Goal: Navigation & Orientation: Understand site structure

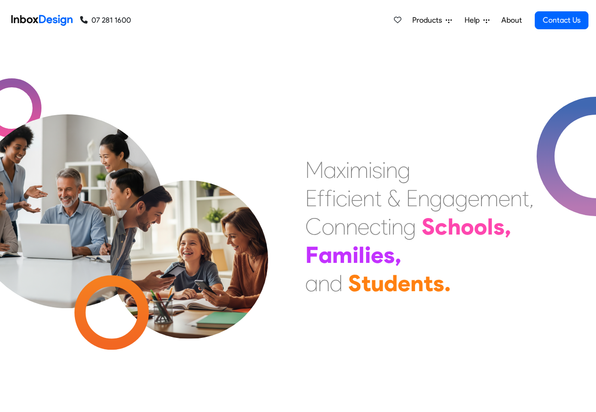
click at [512, 20] on link "About" at bounding box center [512, 20] width 26 height 19
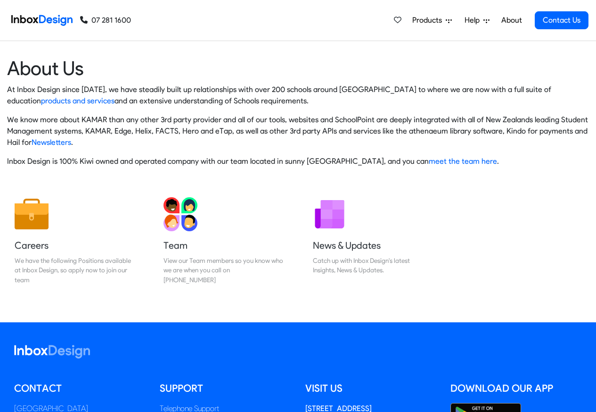
click at [46, 19] on img at bounding box center [41, 20] width 61 height 19
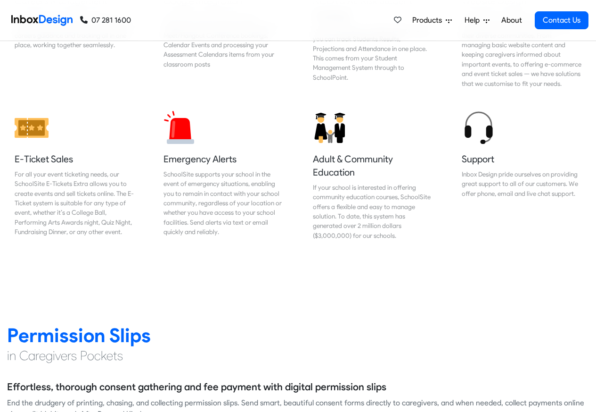
scroll to position [1075, 0]
